Goal: Task Accomplishment & Management: Manage account settings

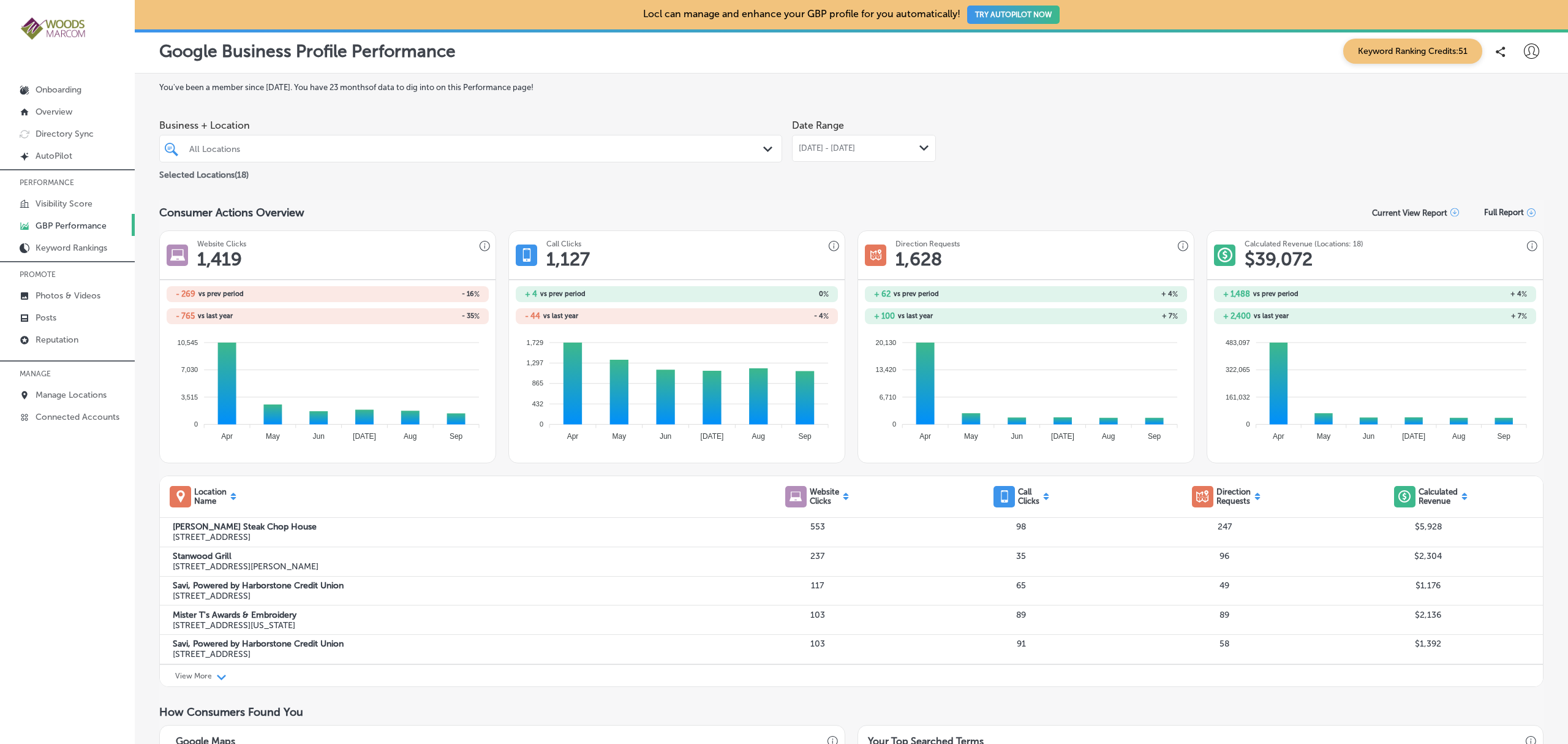
scroll to position [152, 0]
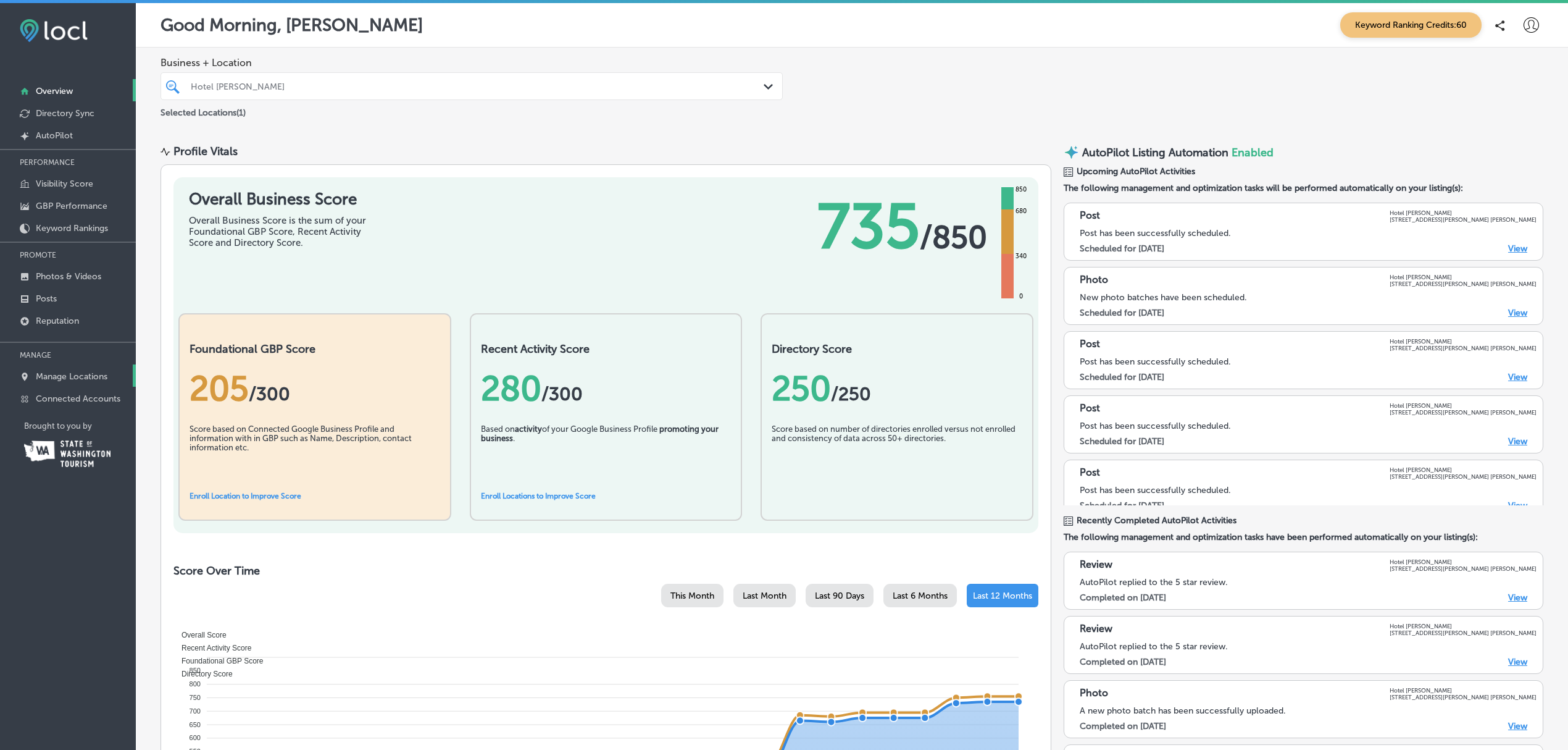
click at [45, 385] on link "Manage Locations" at bounding box center [68, 376] width 136 height 22
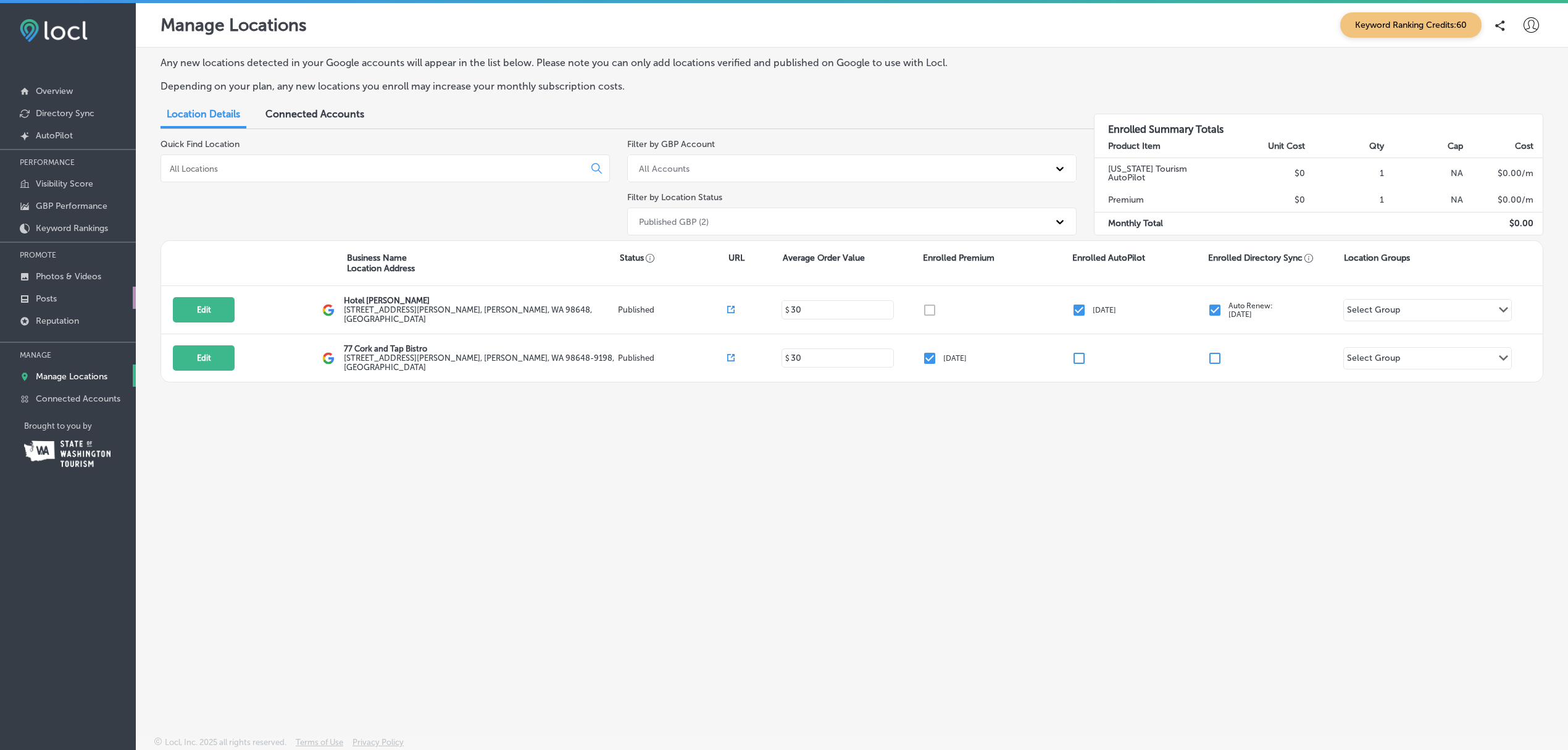
click at [62, 292] on link "Posts" at bounding box center [68, 298] width 136 height 22
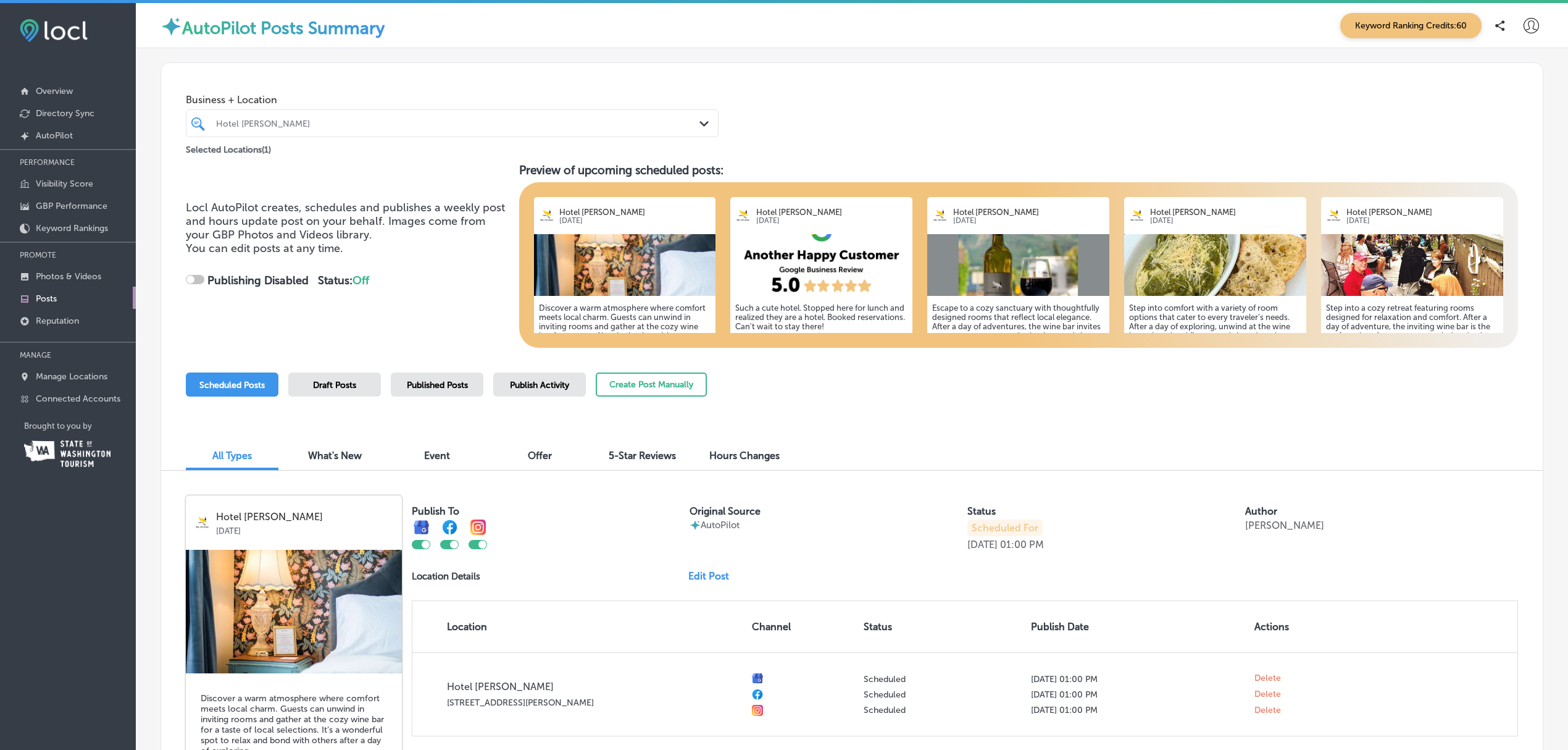
checkbox input "true"
click at [531, 387] on span "Publish Activity" at bounding box center [539, 385] width 59 height 10
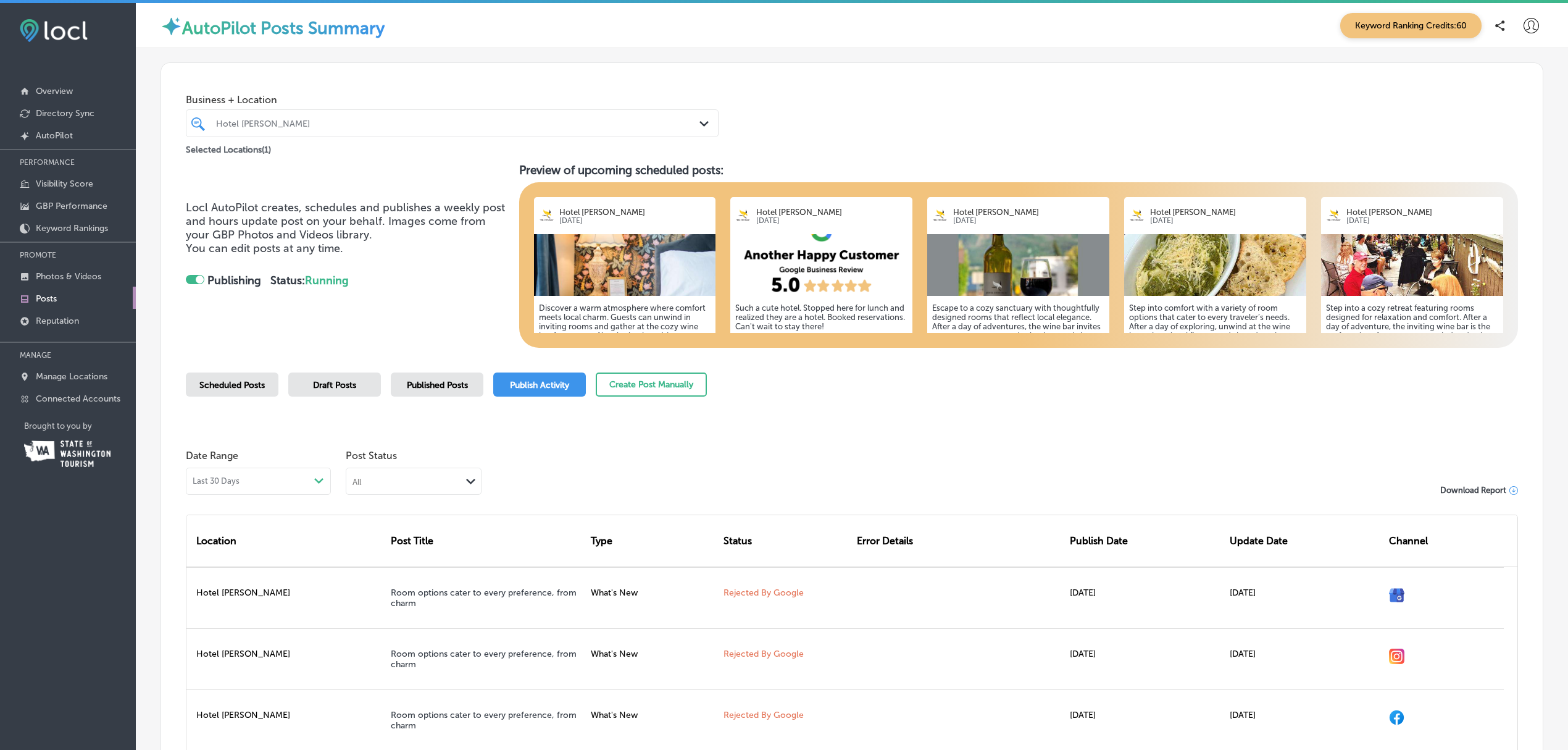
click at [1524, 20] on icon at bounding box center [1532, 26] width 16 height 16
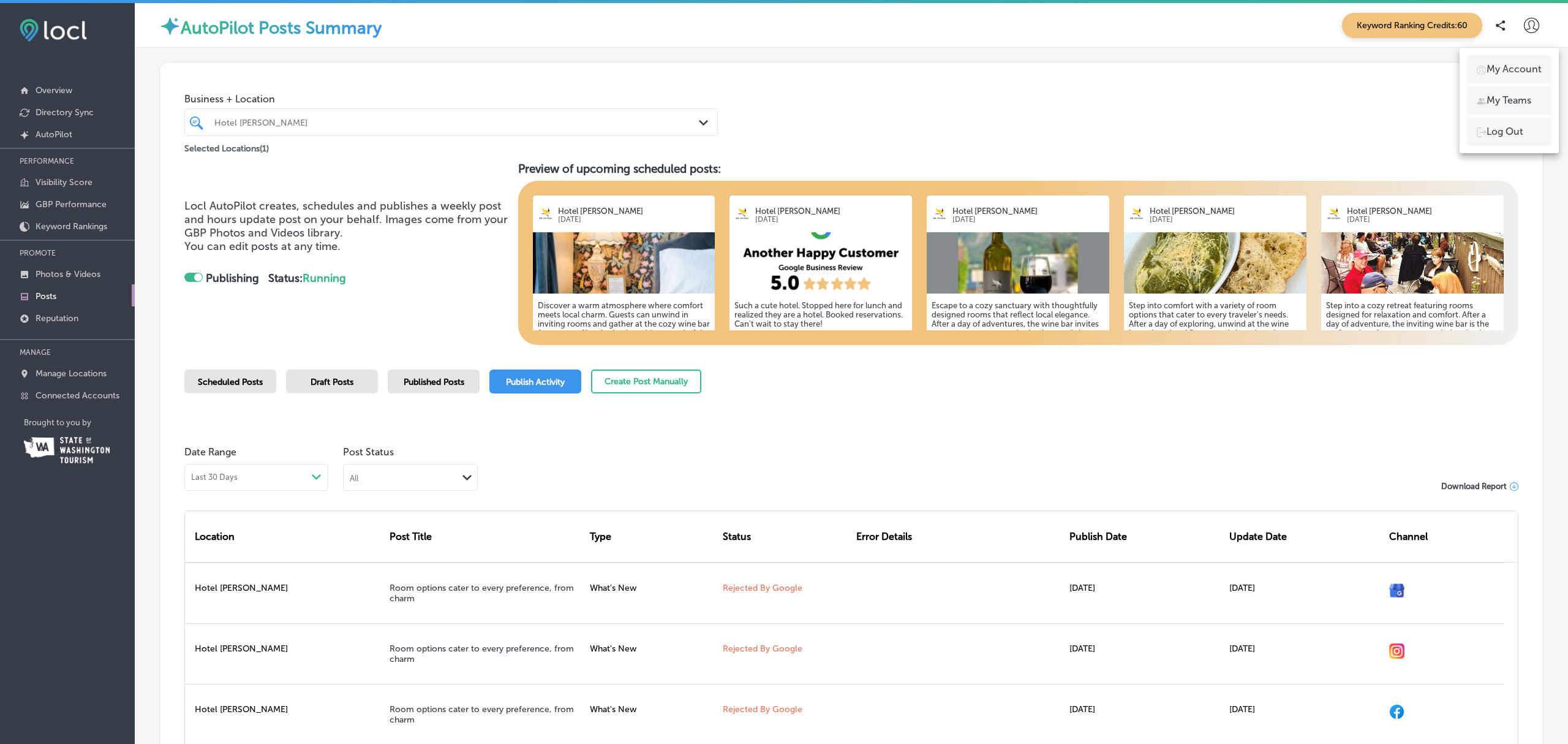
click at [1493, 69] on p "My Account" at bounding box center [1515, 69] width 55 height 15
select select "US"
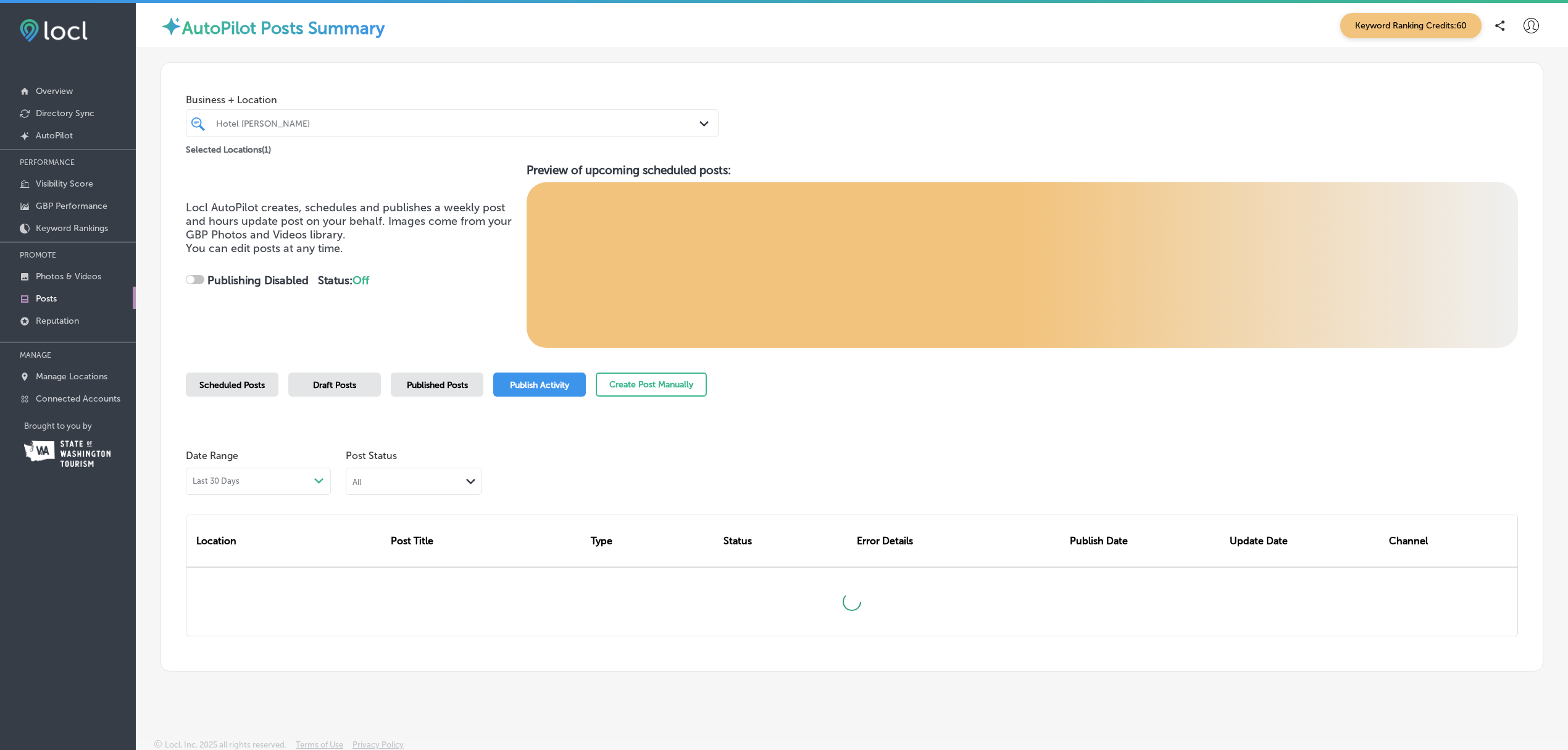
checkbox input "true"
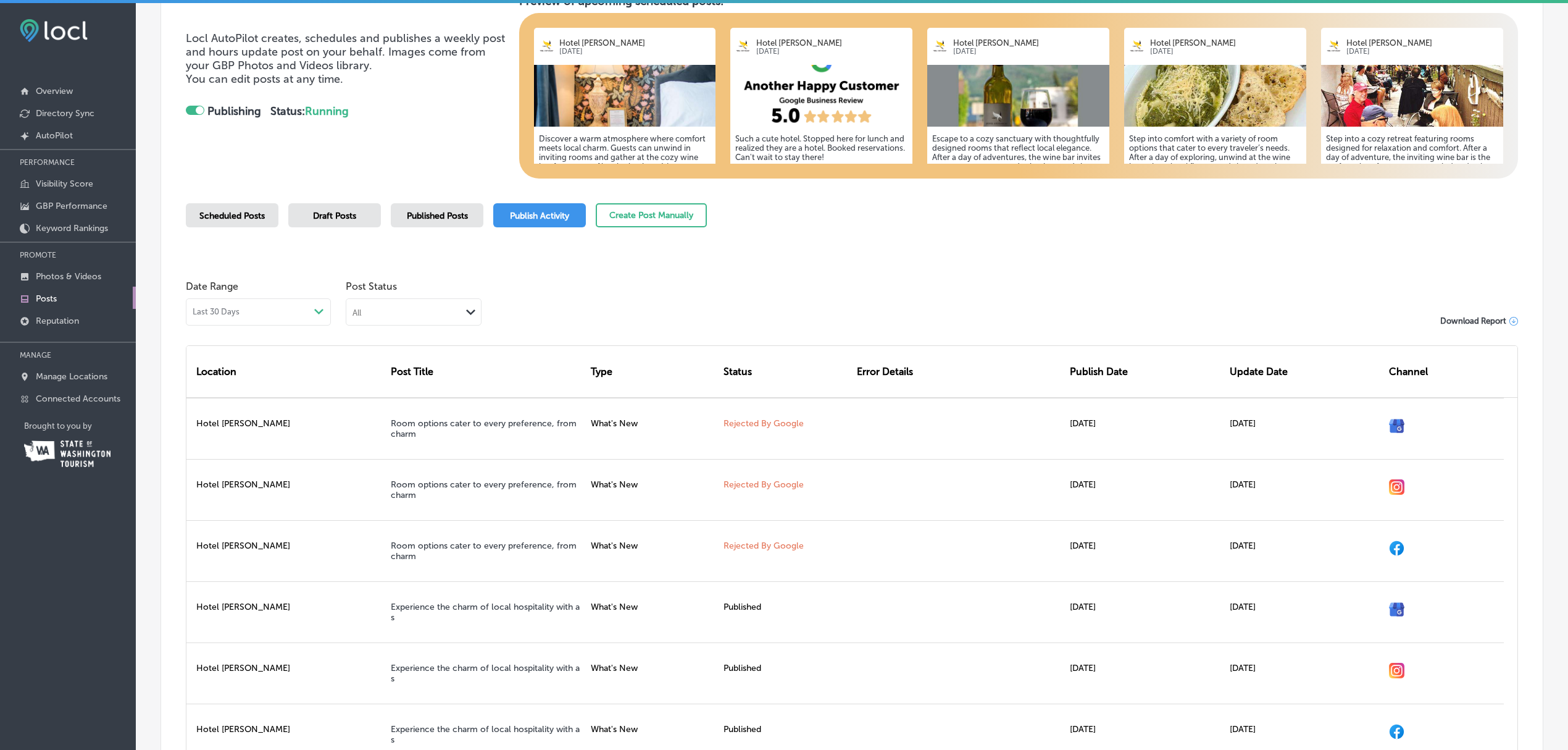
scroll to position [170, 0]
